Goal: Check status: Check status

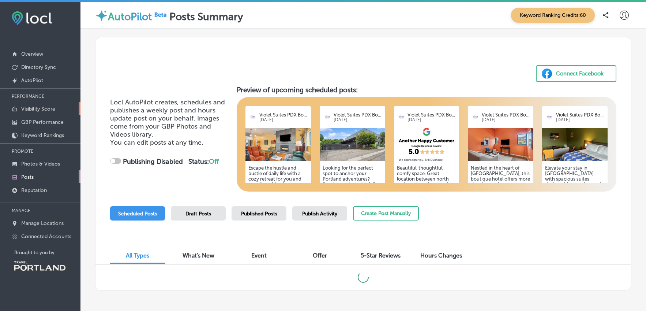
click at [38, 110] on p "Visibility Score" at bounding box center [38, 109] width 34 height 6
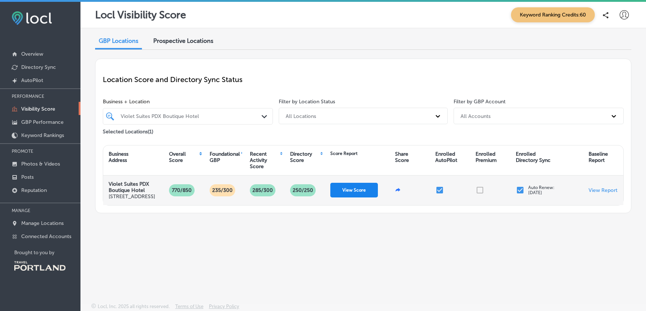
click at [350, 194] on button "View Score" at bounding box center [354, 190] width 48 height 15
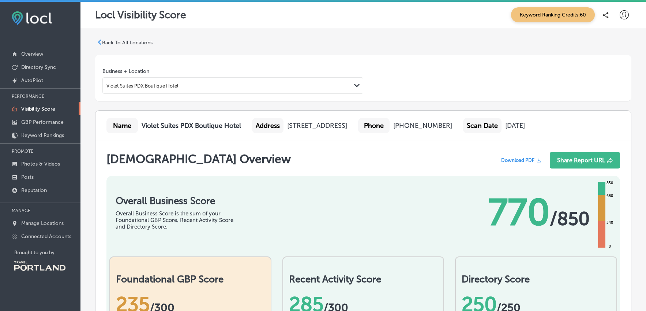
scroll to position [338, 0]
